Goal: Task Accomplishment & Management: Manage account settings

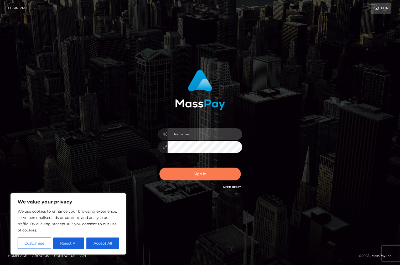
type input "[PERSON_NAME].knky"
click at [205, 177] on button "Sign in" at bounding box center [199, 174] width 81 height 13
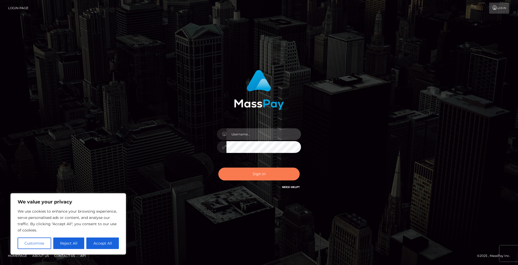
type input "[PERSON_NAME].knky"
click at [263, 174] on button "Sign in" at bounding box center [258, 174] width 81 height 13
type input "simon.knky"
click at [261, 173] on button "Sign in" at bounding box center [258, 174] width 81 height 13
